Goal: Register for event/course

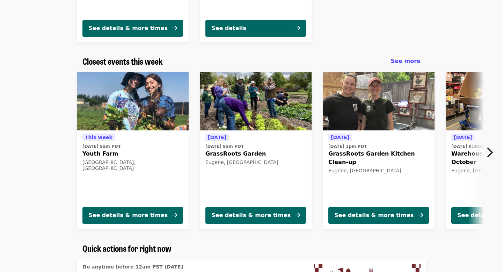
scroll to position [221, 0]
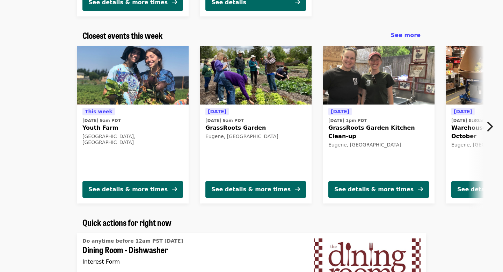
click at [488, 125] on icon "chevron-right icon" at bounding box center [489, 126] width 7 height 13
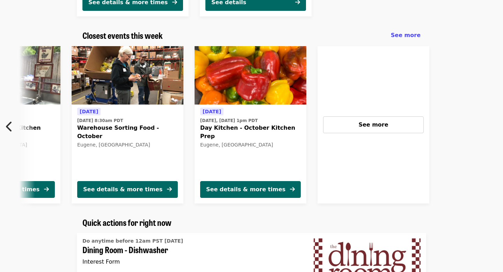
scroll to position [0, 376]
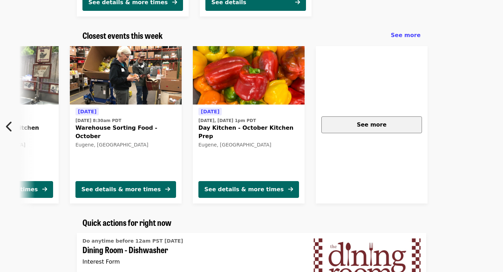
click at [401, 128] on div "See more" at bounding box center [371, 124] width 89 height 8
click at [379, 118] on button "See more" at bounding box center [371, 124] width 101 height 17
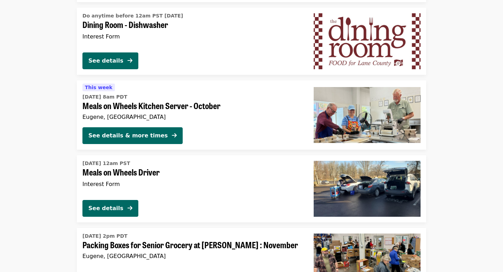
scroll to position [1099, 0]
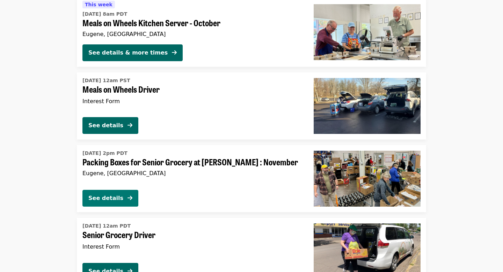
click at [129, 195] on icon "arrow-right icon" at bounding box center [129, 197] width 5 height 7
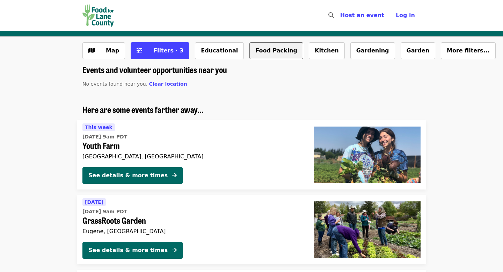
click at [271, 51] on button "Food Packing" at bounding box center [276, 50] width 54 height 17
